Goal: Use online tool/utility: Utilize a website feature to perform a specific function

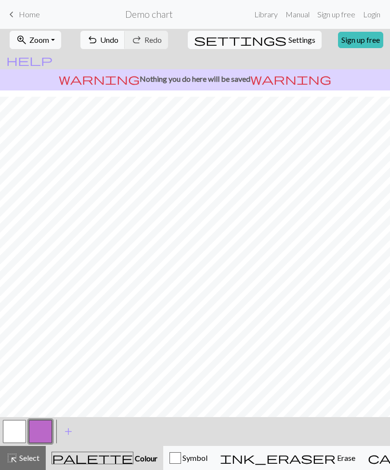
scroll to position [6, 0]
click at [16, 434] on button "button" at bounding box center [14, 431] width 23 height 23
click at [40, 432] on button "button" at bounding box center [40, 431] width 23 height 23
click at [21, 432] on button "button" at bounding box center [14, 431] width 23 height 23
click at [45, 429] on button "button" at bounding box center [40, 431] width 23 height 23
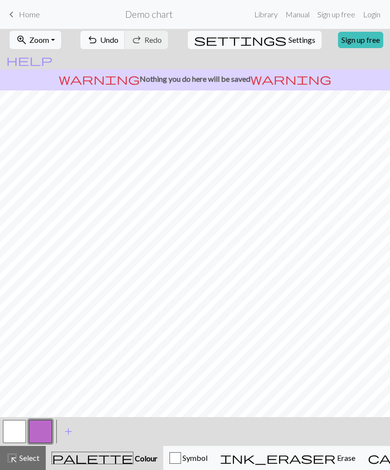
click at [25, 421] on button "button" at bounding box center [14, 431] width 23 height 23
click at [7, 425] on button "button" at bounding box center [14, 431] width 23 height 23
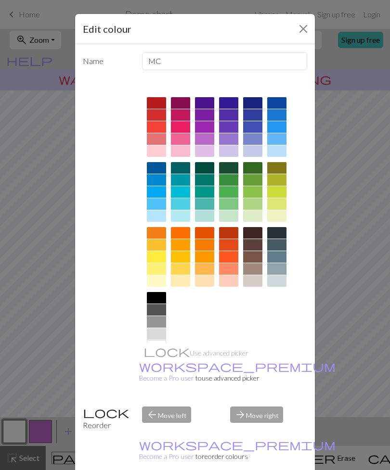
click at [304, 32] on button "Close" at bounding box center [303, 28] width 15 height 15
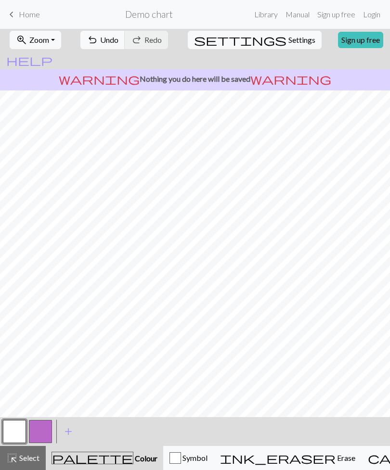
click at [35, 442] on button "button" at bounding box center [40, 431] width 23 height 23
click at [17, 432] on button "button" at bounding box center [14, 431] width 23 height 23
click at [49, 426] on button "button" at bounding box center [40, 431] width 23 height 23
click at [7, 425] on button "button" at bounding box center [14, 431] width 23 height 23
click at [49, 426] on button "button" at bounding box center [40, 431] width 23 height 23
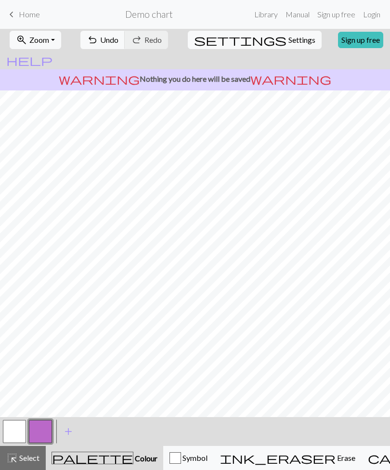
click at [13, 424] on button "button" at bounding box center [14, 431] width 23 height 23
click at [41, 429] on button "button" at bounding box center [40, 431] width 23 height 23
click at [16, 430] on button "button" at bounding box center [14, 431] width 23 height 23
click at [44, 432] on button "button" at bounding box center [40, 431] width 23 height 23
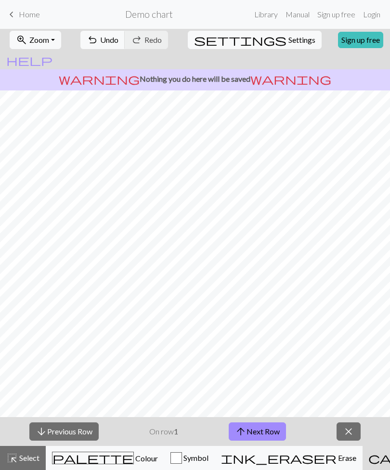
click at [275, 428] on button "arrow_upward Next Row" at bounding box center [257, 432] width 57 height 18
click at [80, 431] on button "arrow_downward Previous Row" at bounding box center [63, 432] width 69 height 18
click at [80, 430] on button "arrow_downward Previous Row" at bounding box center [63, 432] width 69 height 18
click at [344, 430] on span "close" at bounding box center [349, 431] width 12 height 13
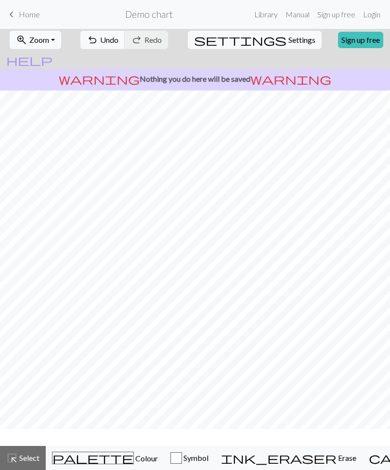
scroll to position [0, 0]
click at [182, 455] on span "Symbol" at bounding box center [195, 458] width 26 height 9
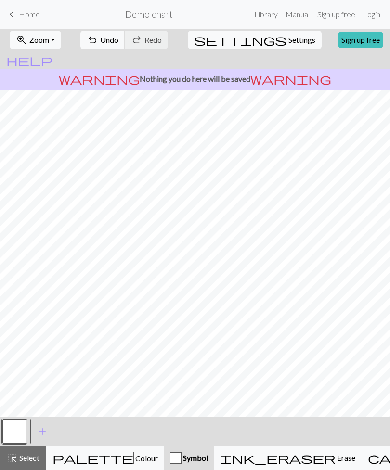
click at [134, 457] on span "Colour" at bounding box center [146, 458] width 24 height 9
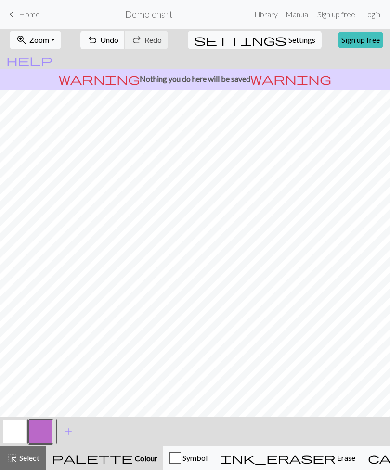
click at [28, 460] on span "Select" at bounding box center [29, 458] width 22 height 9
click at [272, 35] on button "settings Settings" at bounding box center [255, 40] width 134 height 18
select select "aran"
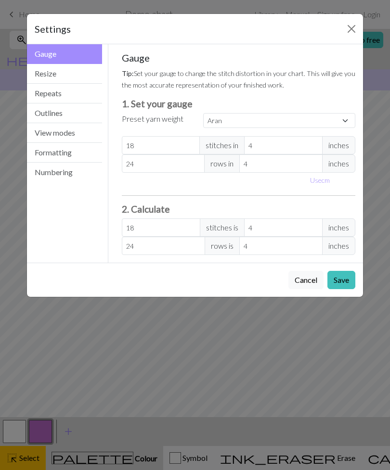
click at [86, 149] on button "Formatting" at bounding box center [64, 153] width 75 height 20
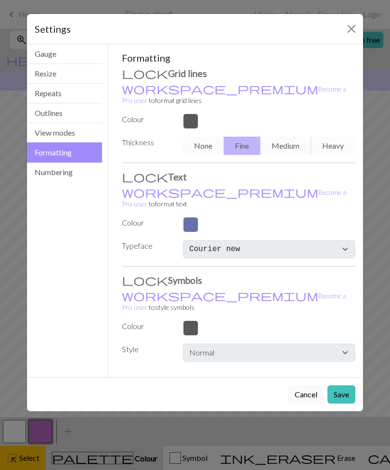
click at [80, 140] on button "View modes" at bounding box center [64, 133] width 75 height 20
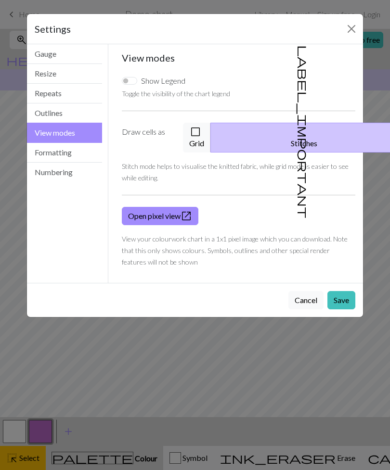
click at [211, 130] on button "check_box_outline_blank Grid" at bounding box center [197, 138] width 28 height 30
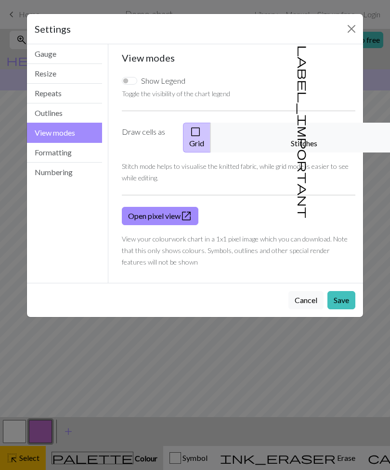
click at [175, 213] on link "Open pixel view open_in_new" at bounding box center [160, 216] width 77 height 18
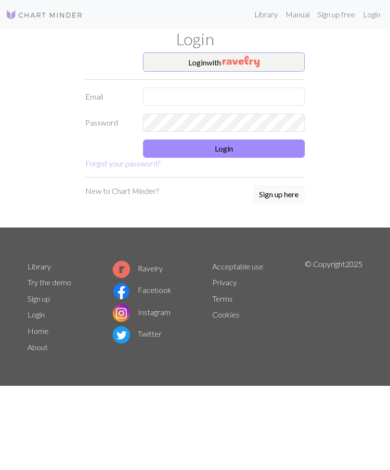
click at [274, 59] on button "Login with" at bounding box center [224, 61] width 162 height 19
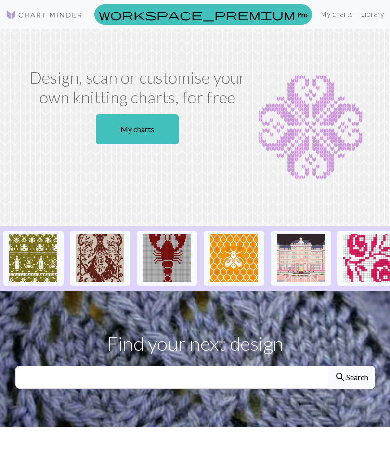
scroll to position [50, 0]
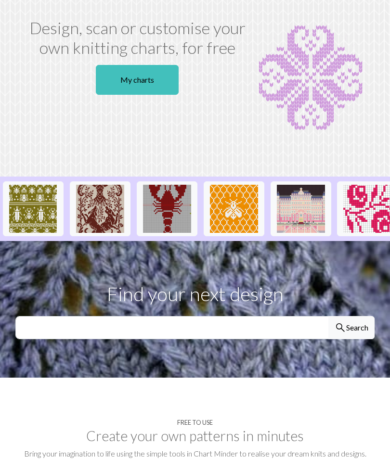
click at [158, 80] on link "My charts" at bounding box center [137, 80] width 83 height 30
